Goal: Task Accomplishment & Management: Use online tool/utility

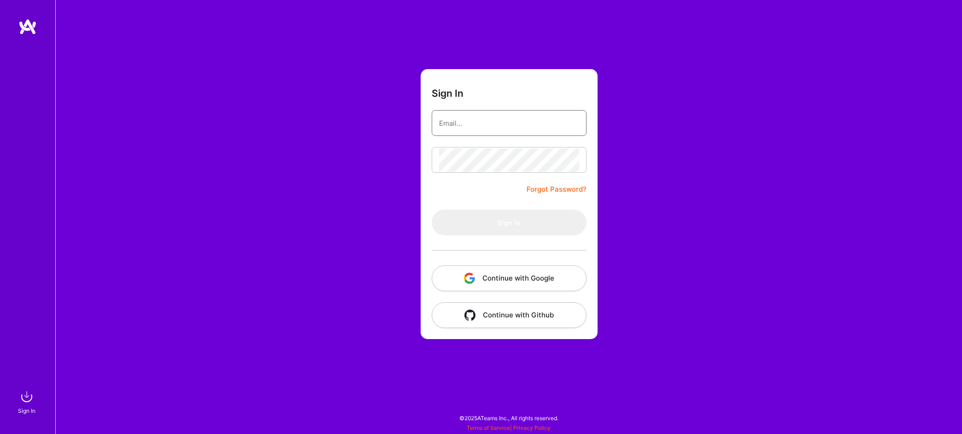
type input "[PERSON_NAME][EMAIL_ADDRESS][DOMAIN_NAME]"
click at [508, 222] on button "Sign In" at bounding box center [508, 223] width 155 height 26
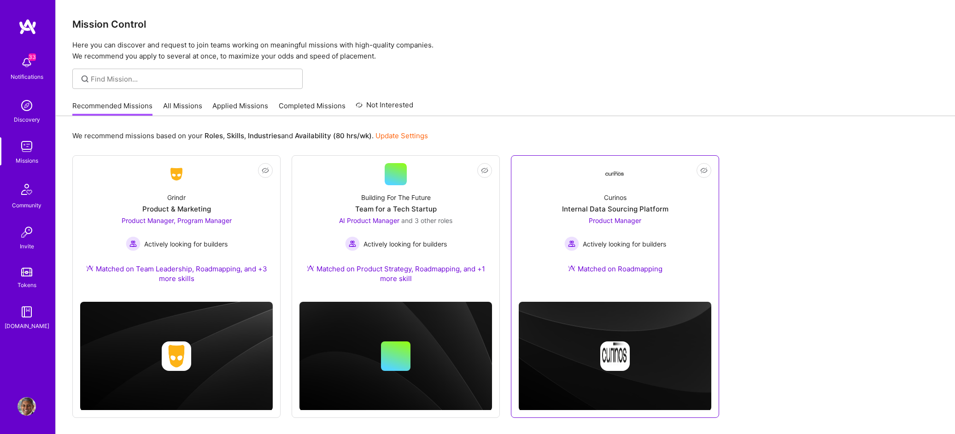
click at [659, 227] on div "Product Manager Actively looking for builders" at bounding box center [615, 233] width 102 height 35
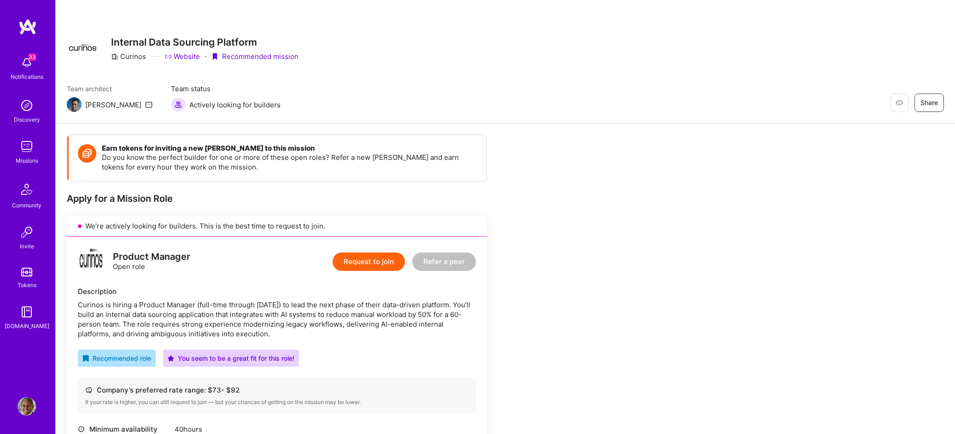
click at [27, 161] on div "Missions" at bounding box center [27, 161] width 23 height 10
